Goal: Book appointment/travel/reservation

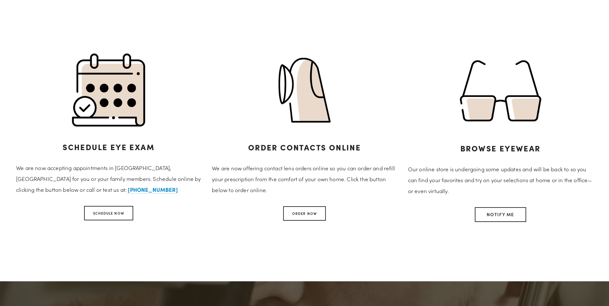
scroll to position [321, 0]
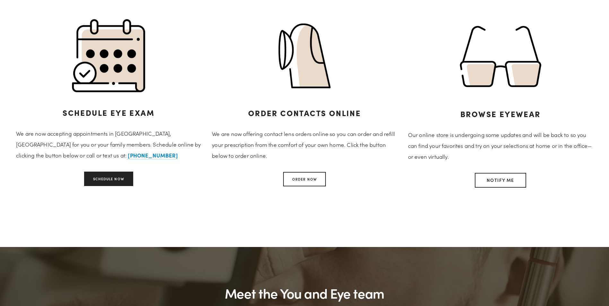
click at [120, 184] on link "Schedule Now" at bounding box center [108, 179] width 49 height 14
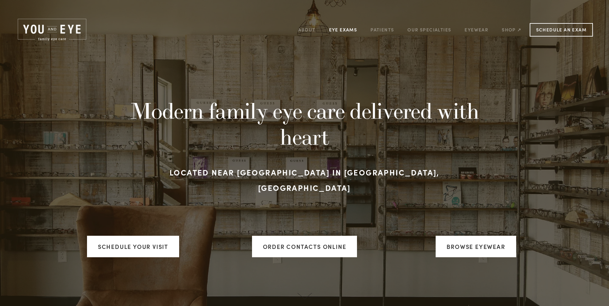
click at [347, 30] on link "Eye Exams" at bounding box center [343, 30] width 28 height 10
